Goal: Task Accomplishment & Management: Manage account settings

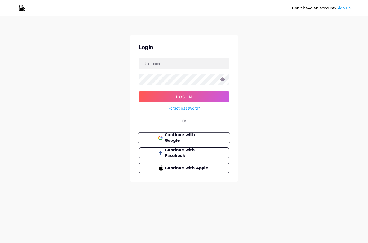
click at [195, 140] on span "Continue with Google" at bounding box center [187, 138] width 45 height 12
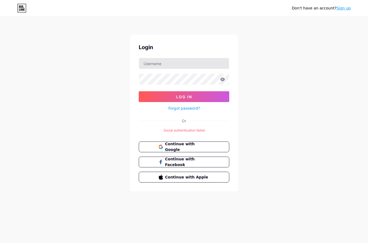
click at [182, 62] on input "text" at bounding box center [184, 63] width 90 height 11
type input "[EMAIL_ADDRESS][DOMAIN_NAME]"
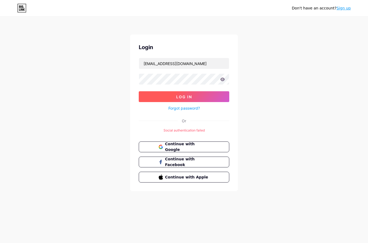
click at [213, 97] on button "Log In" at bounding box center [184, 96] width 91 height 11
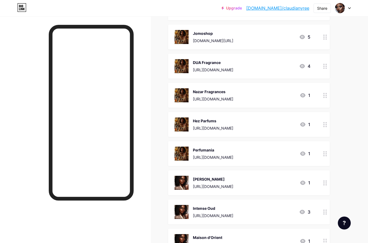
scroll to position [209, 0]
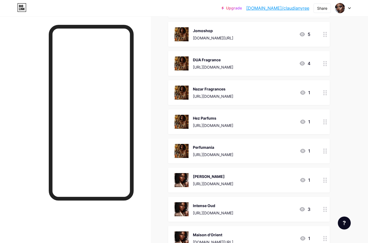
click at [326, 150] on icon at bounding box center [325, 150] width 4 height 5
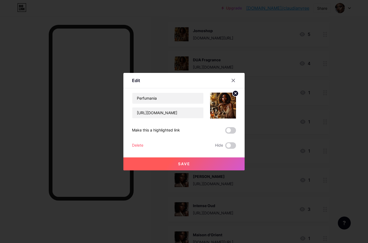
click at [141, 148] on div "Delete" at bounding box center [137, 145] width 11 height 6
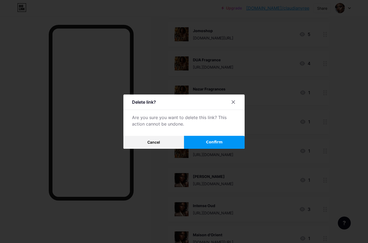
click at [225, 148] on button "Confirm" at bounding box center [214, 142] width 61 height 13
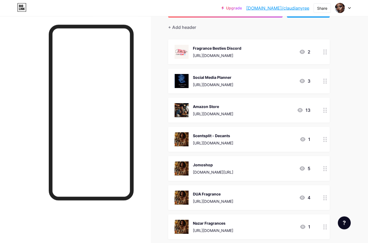
scroll to position [47, 0]
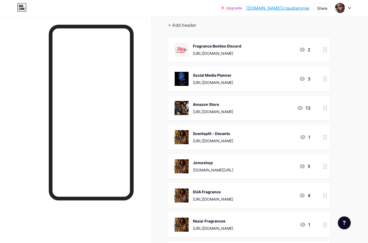
click at [346, 144] on div "Links Posts Design Subscribers Stats Settings + ADD LINK + ADD EMBED + Add head…" at bounding box center [176, 246] width 352 height 554
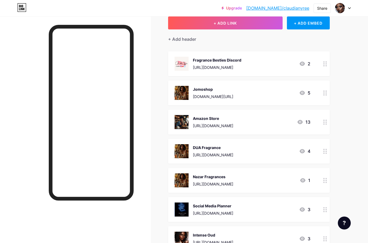
scroll to position [0, 0]
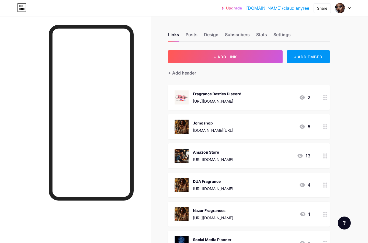
click at [351, 11] on div at bounding box center [343, 8] width 16 height 10
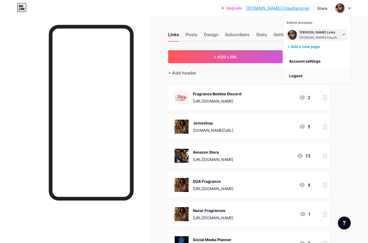
click at [307, 75] on li "Logout" at bounding box center [317, 75] width 67 height 15
